Goal: Navigation & Orientation: Understand site structure

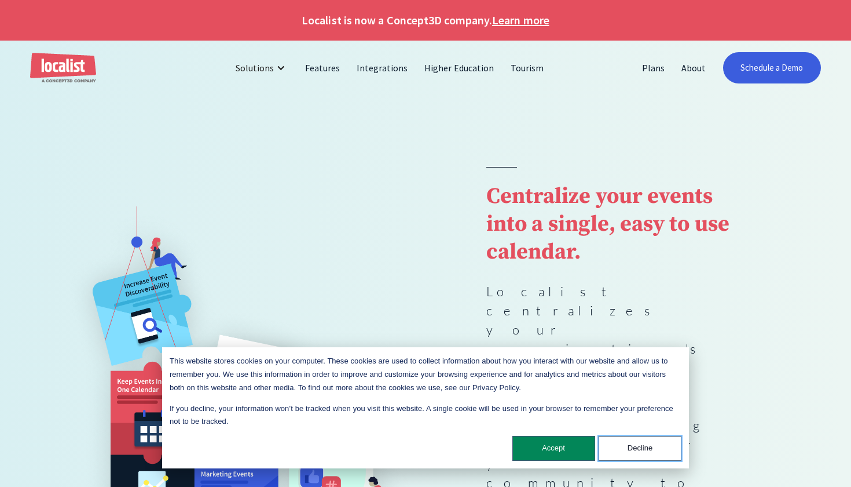
click at [635, 449] on button "Decline" at bounding box center [640, 448] width 83 height 25
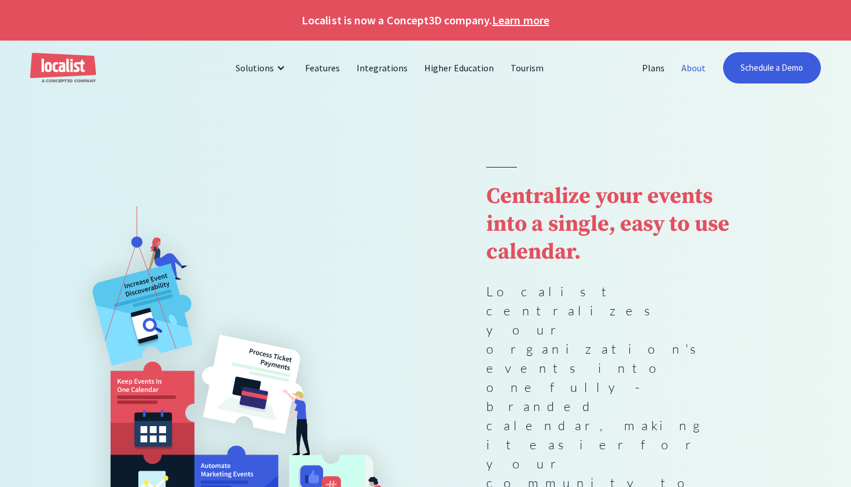
click at [691, 68] on link "About" at bounding box center [694, 68] width 41 height 28
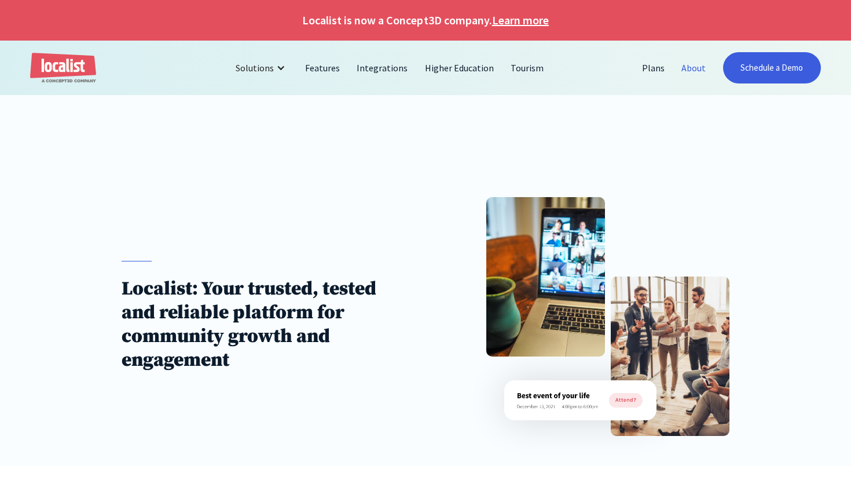
click at [61, 68] on img "home" at bounding box center [63, 68] width 66 height 31
